Goal: Task Accomplishment & Management: Manage account settings

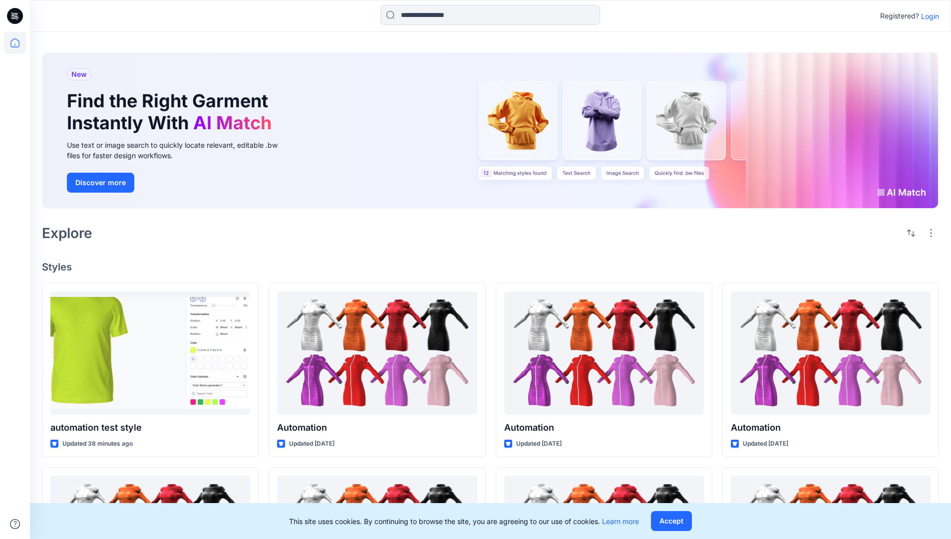
click at [928, 16] on p "Login" at bounding box center [930, 16] width 18 height 10
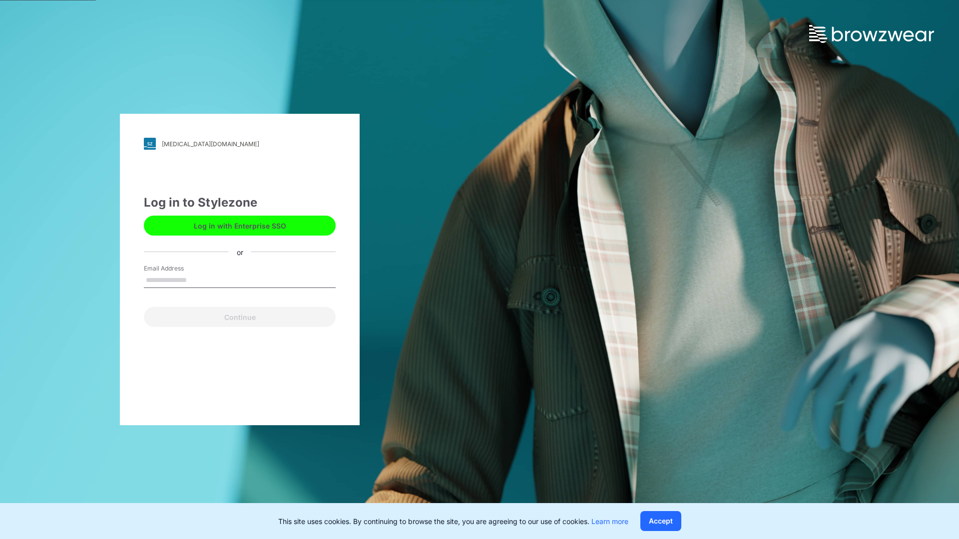
click at [197, 280] on input "Email Address" at bounding box center [240, 280] width 192 height 15
type input "**********"
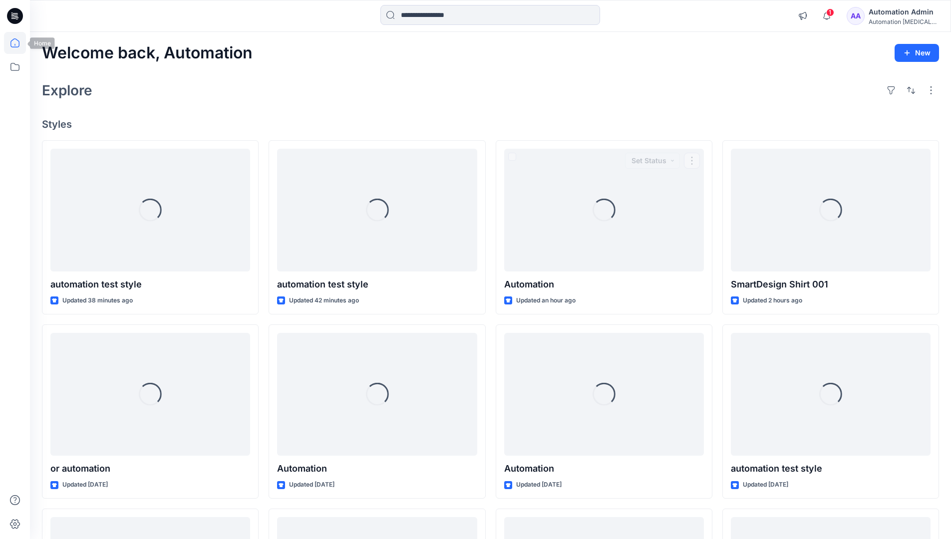
click at [19, 43] on icon at bounding box center [14, 42] width 9 height 9
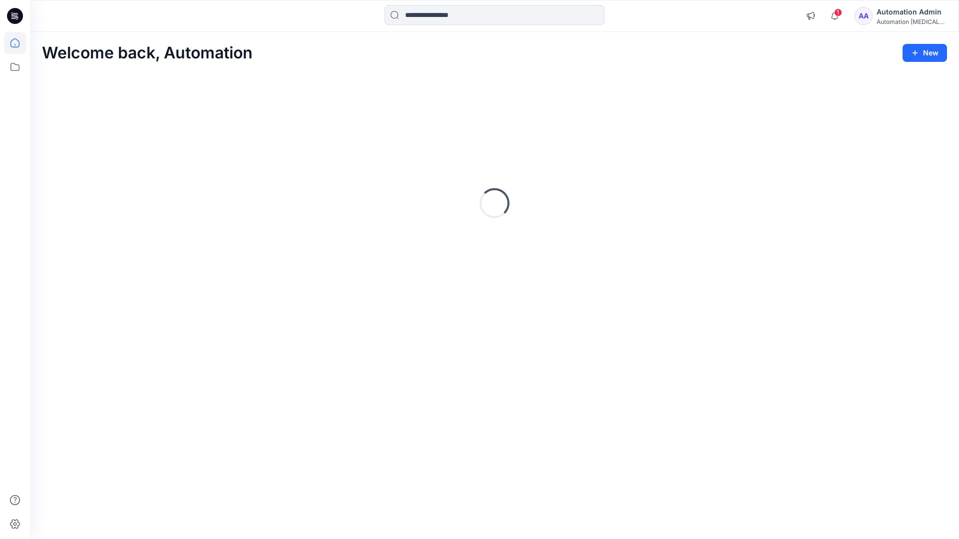
click at [898, 10] on div "Automation Admin" at bounding box center [911, 12] width 70 height 12
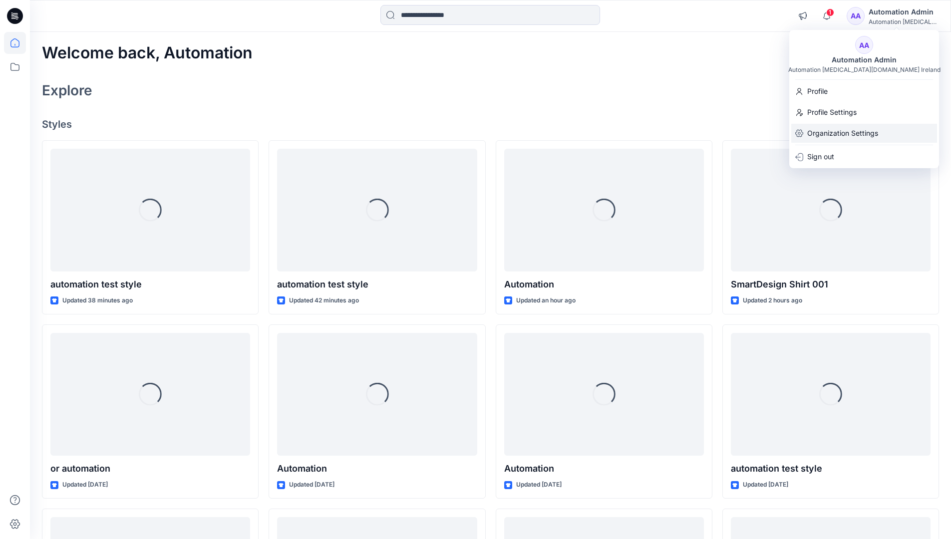
click at [844, 131] on p "Organization Settings" at bounding box center [842, 133] width 71 height 19
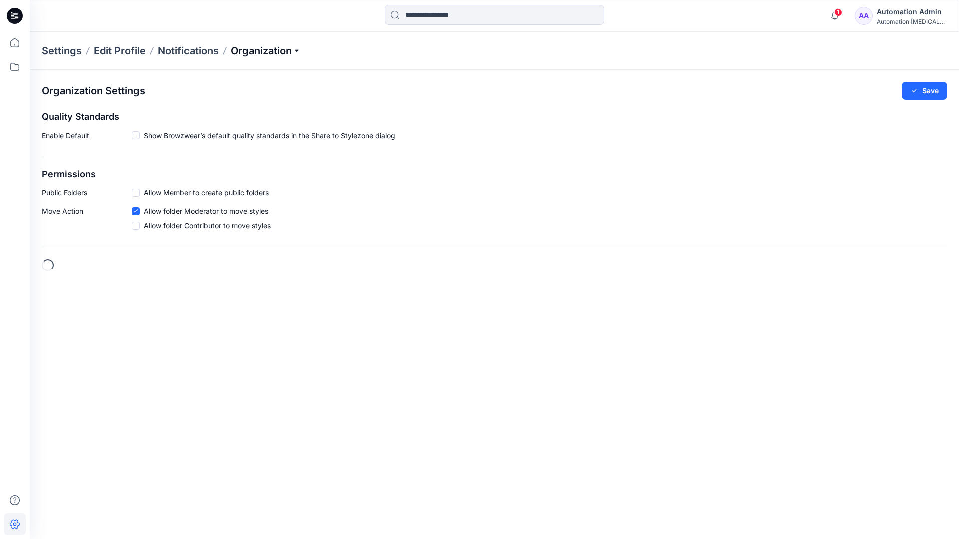
click at [268, 53] on p "Organization" at bounding box center [266, 51] width 70 height 14
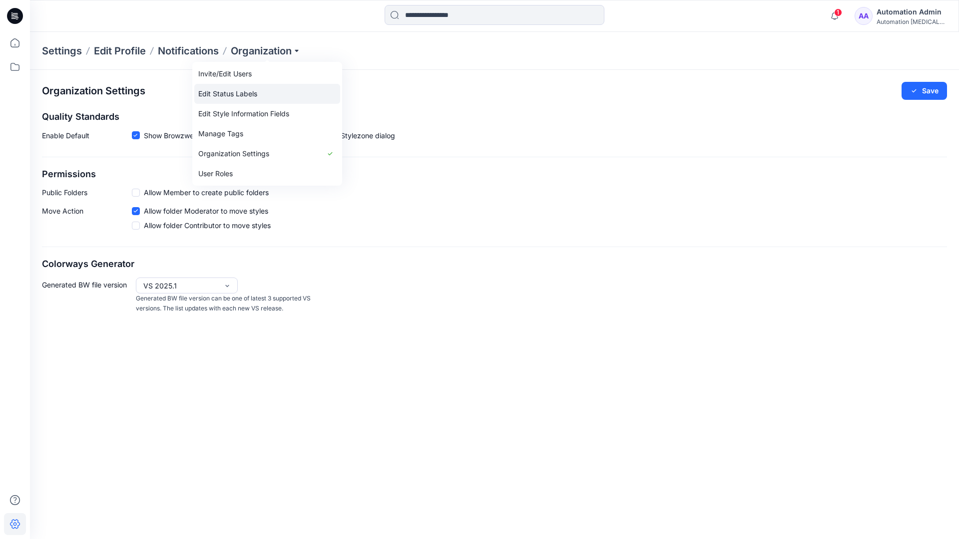
click at [224, 94] on link "Edit Status Labels" at bounding box center [267, 94] width 146 height 20
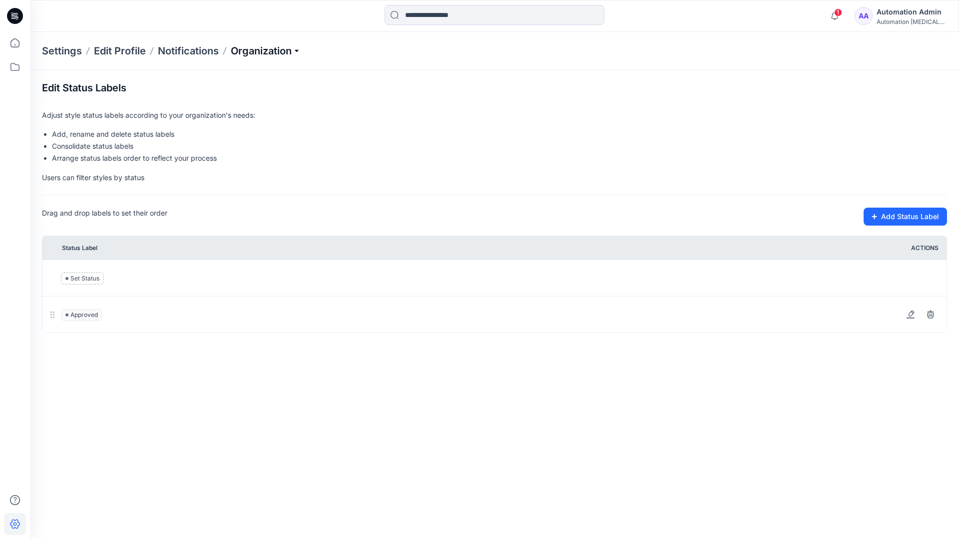
click at [266, 51] on p "Organization" at bounding box center [266, 51] width 70 height 14
click at [267, 47] on p "Organization" at bounding box center [266, 51] width 70 height 14
click at [442, 16] on input at bounding box center [494, 15] width 220 height 20
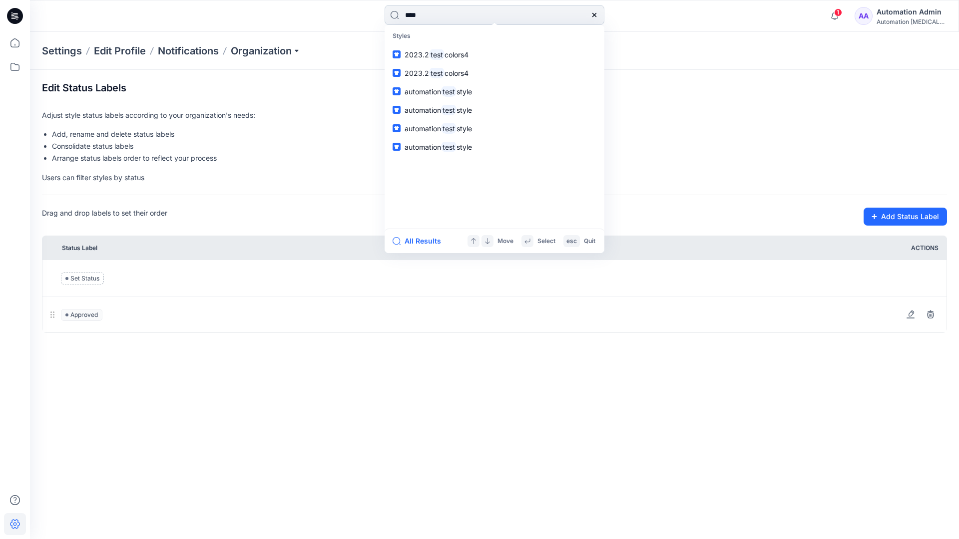
type input "****"
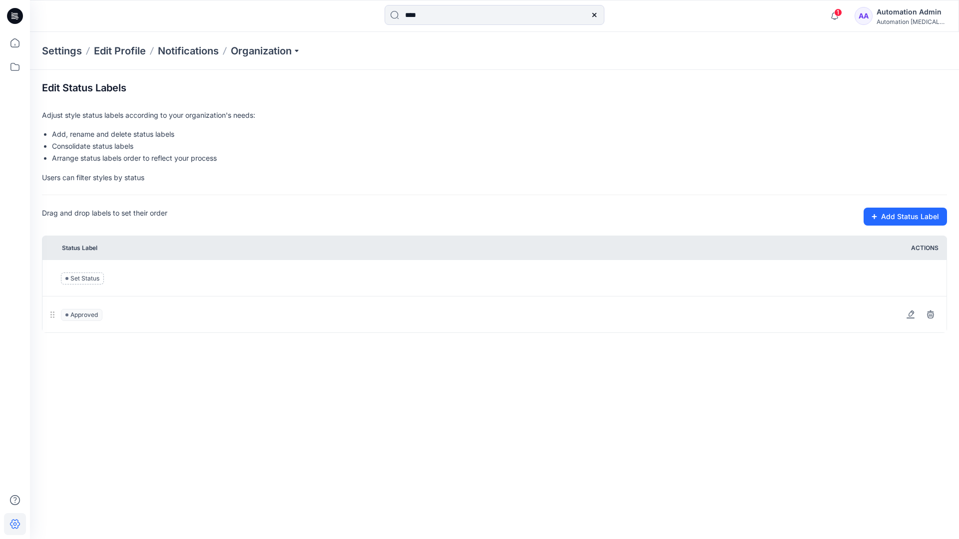
click at [593, 14] on icon at bounding box center [594, 15] width 4 height 4
